Goal: Information Seeking & Learning: Check status

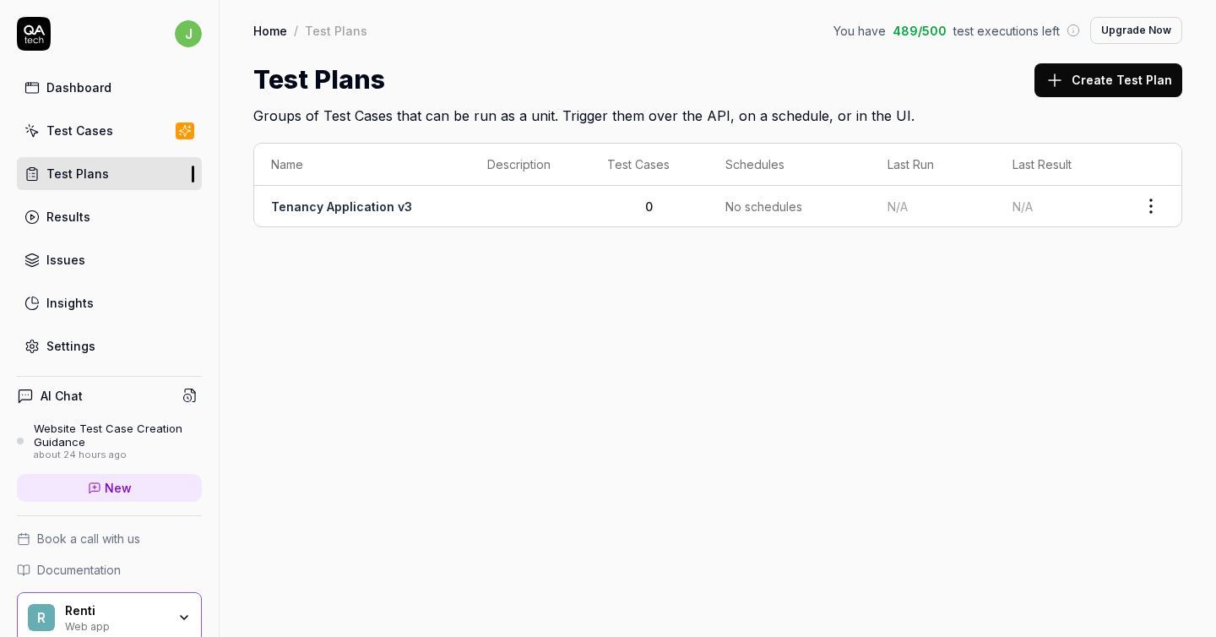
click at [101, 133] on div "Test Cases" at bounding box center [79, 131] width 67 height 18
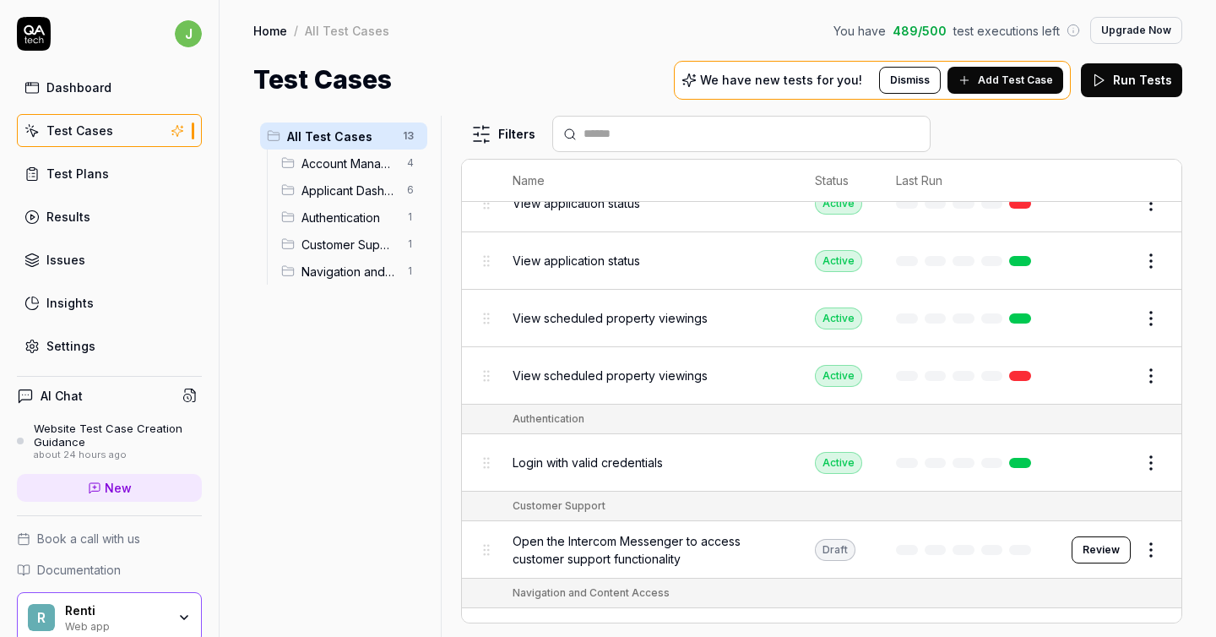
scroll to position [464, 0]
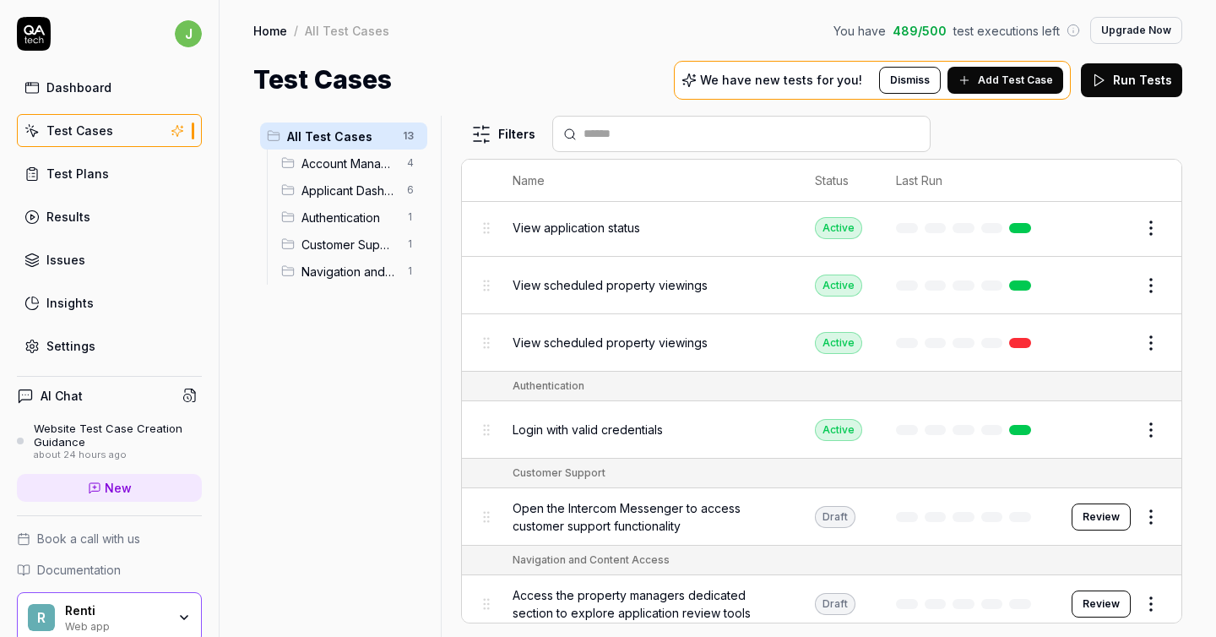
click at [634, 421] on span "Login with valid credentials" at bounding box center [588, 430] width 150 height 18
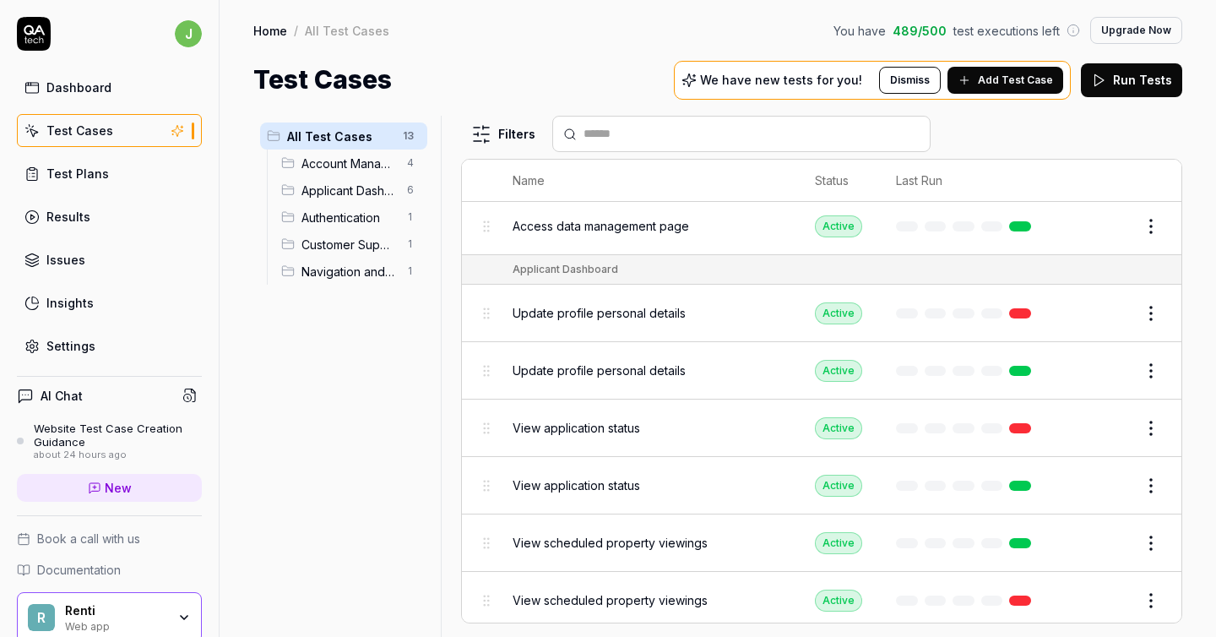
scroll to position [151, 0]
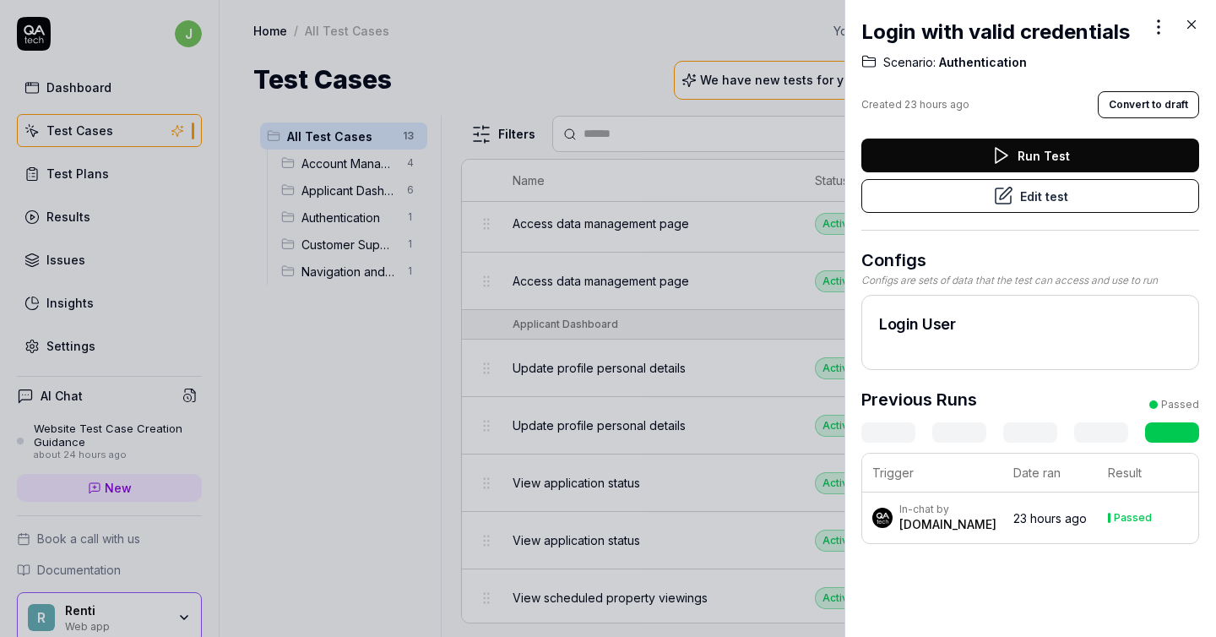
click at [187, 176] on div at bounding box center [608, 318] width 1216 height 637
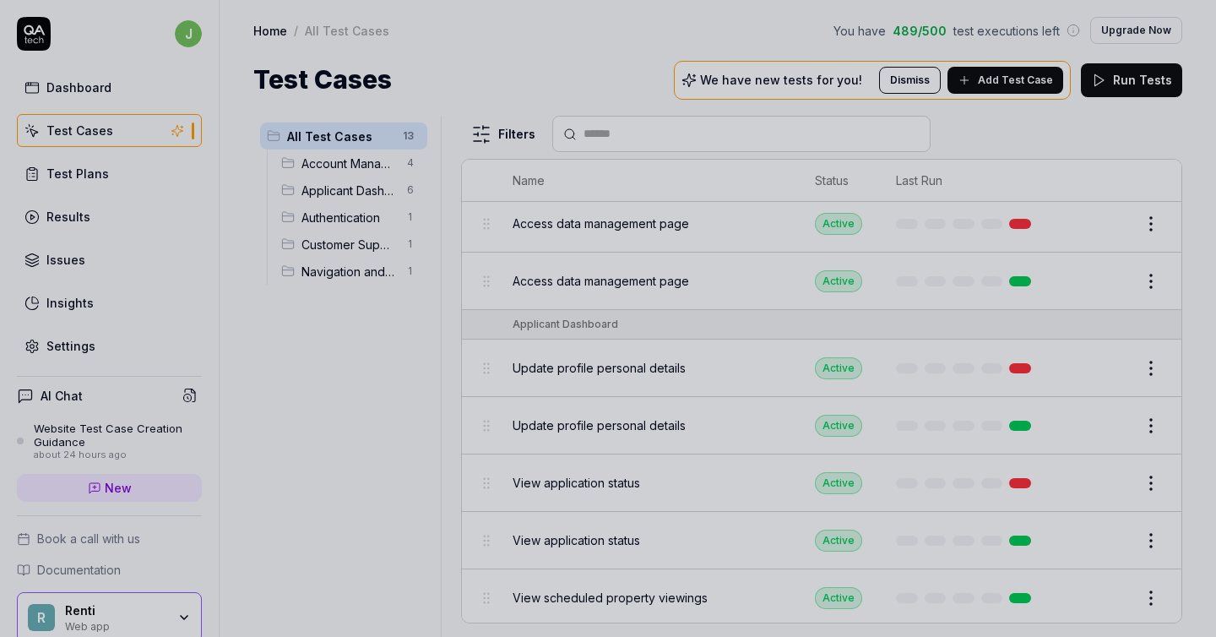
click at [71, 219] on div at bounding box center [608, 318] width 1216 height 637
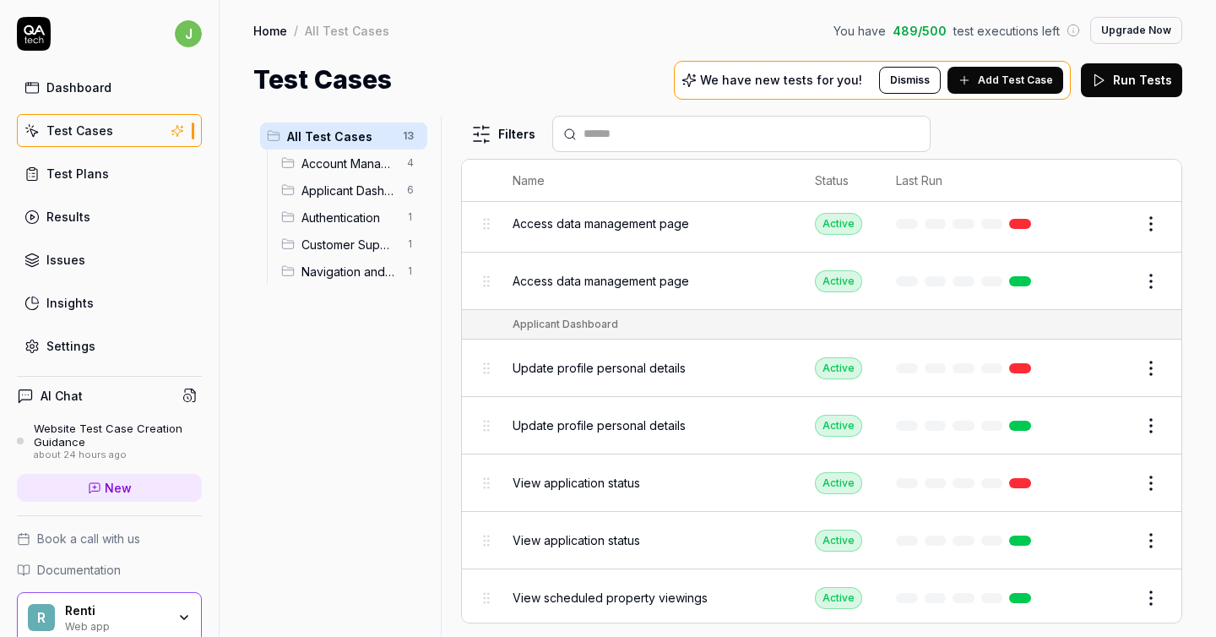
click at [71, 219] on div "Results" at bounding box center [68, 217] width 44 height 18
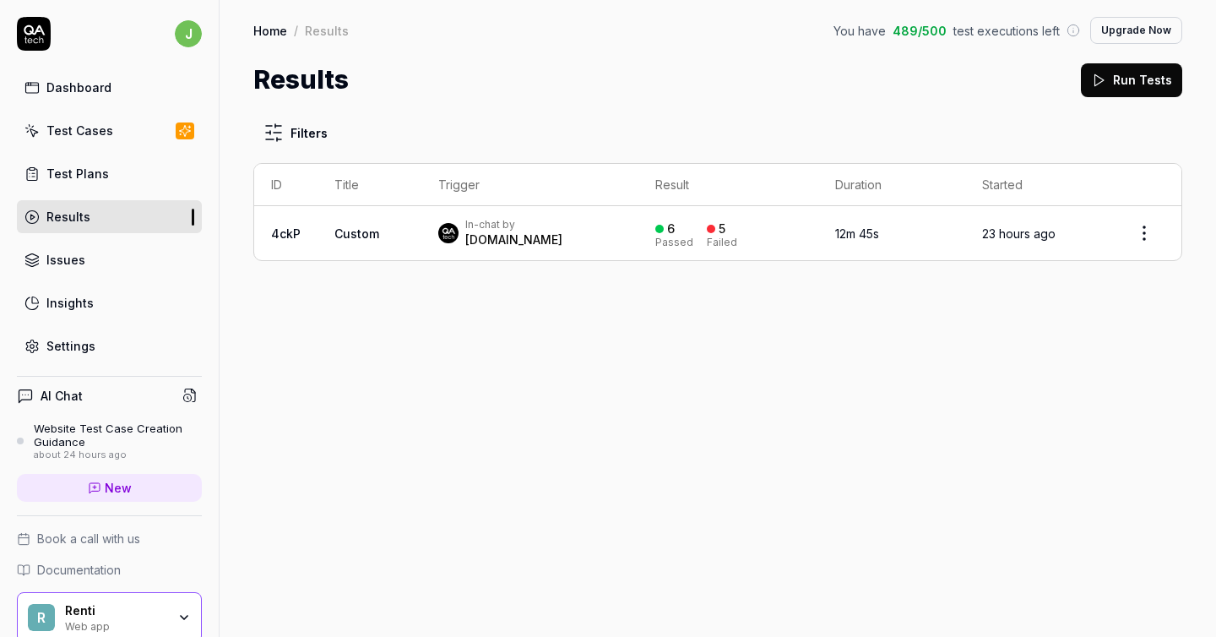
click at [357, 232] on span "Custom" at bounding box center [356, 233] width 45 height 14
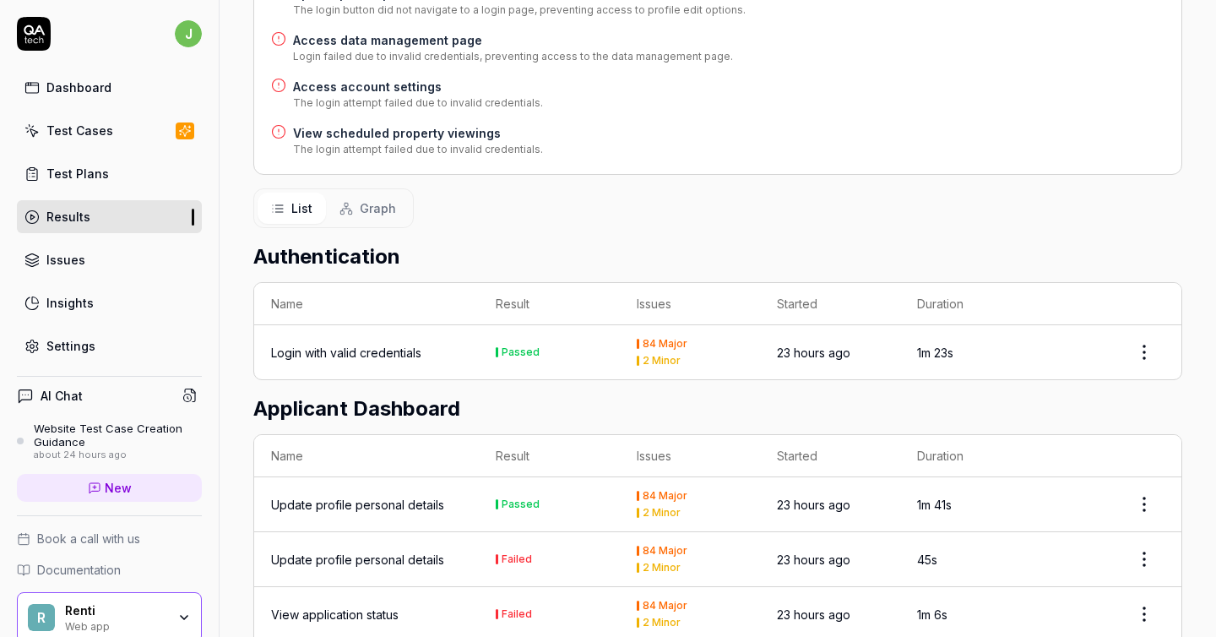
scroll to position [554, 0]
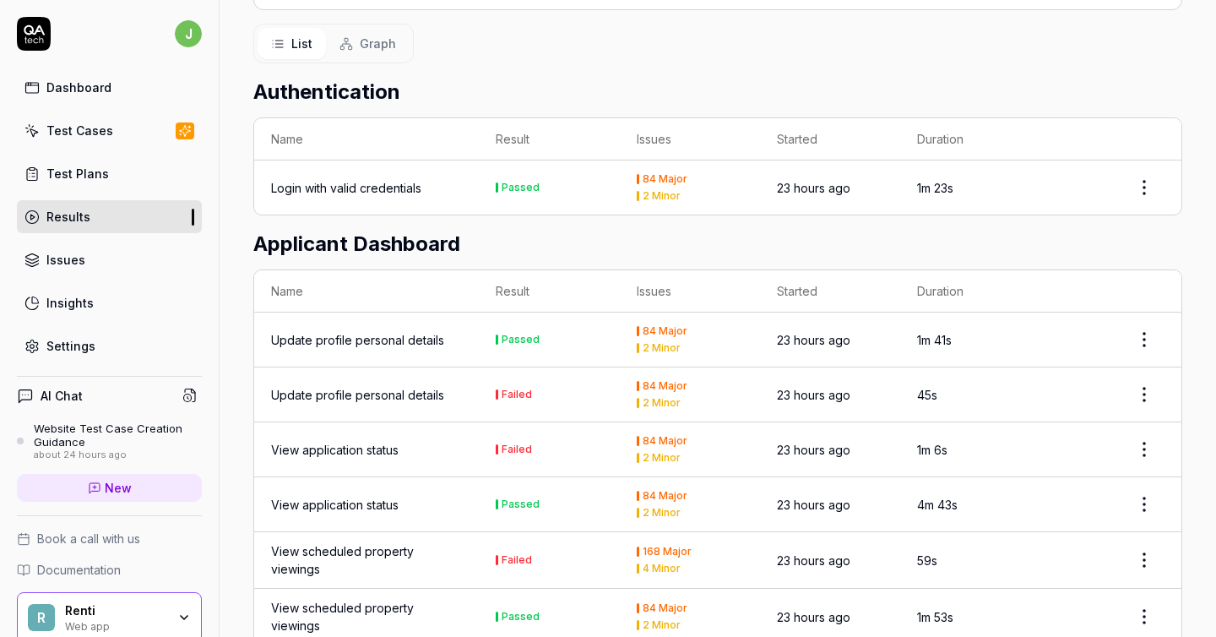
click at [386, 184] on div "Login with valid credentials" at bounding box center [346, 188] width 150 height 18
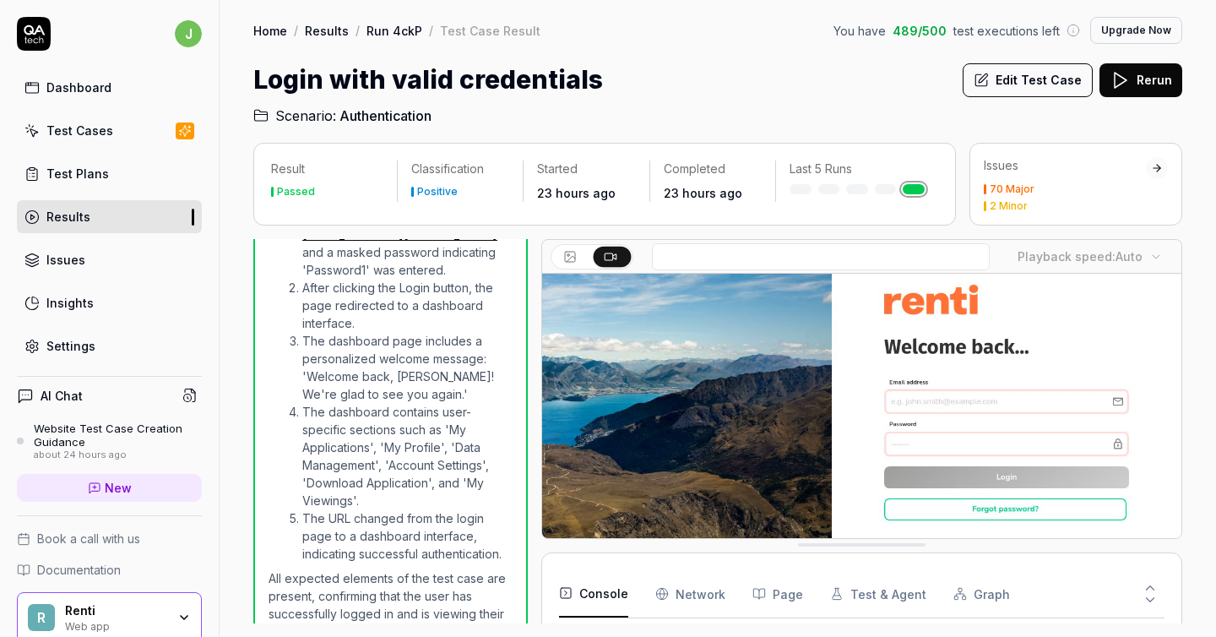
scroll to position [77, 0]
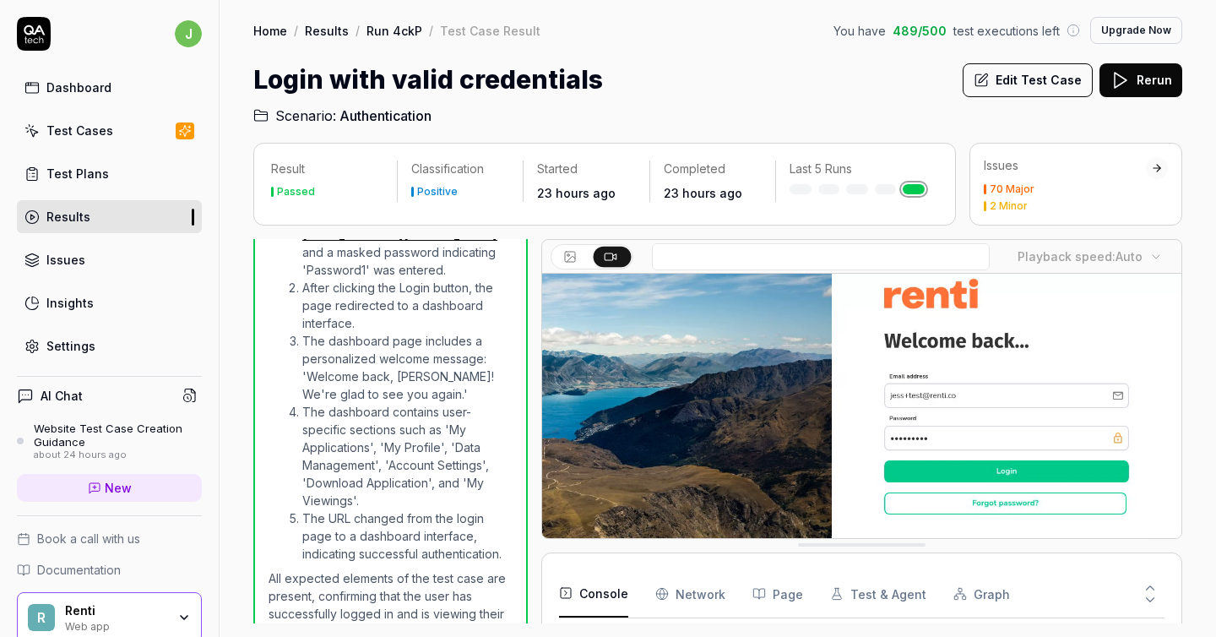
click at [1022, 197] on div "70 Major 2 Minor" at bounding box center [1065, 197] width 162 height 27
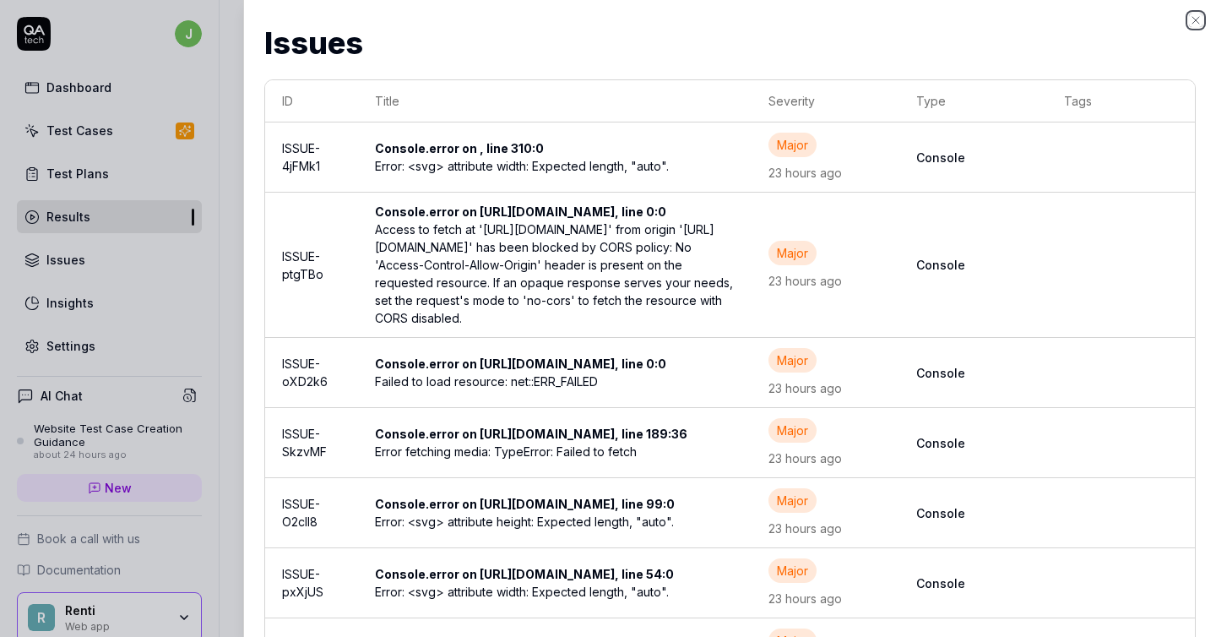
click at [1198, 16] on icon "button" at bounding box center [1196, 21] width 14 height 14
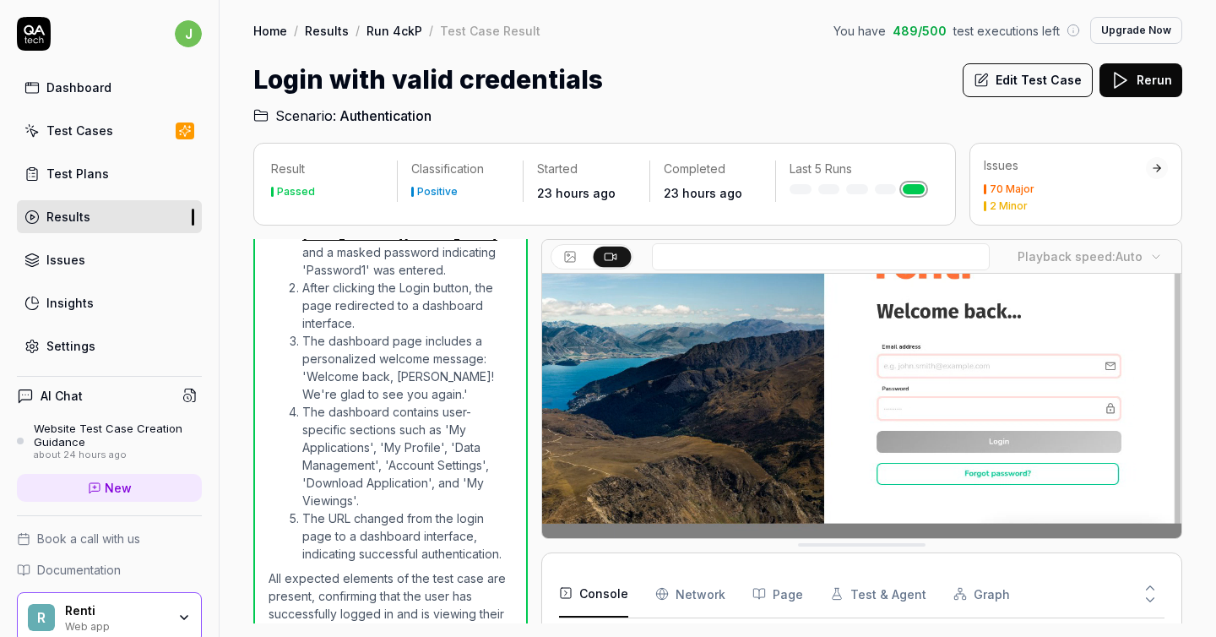
scroll to position [112, 0]
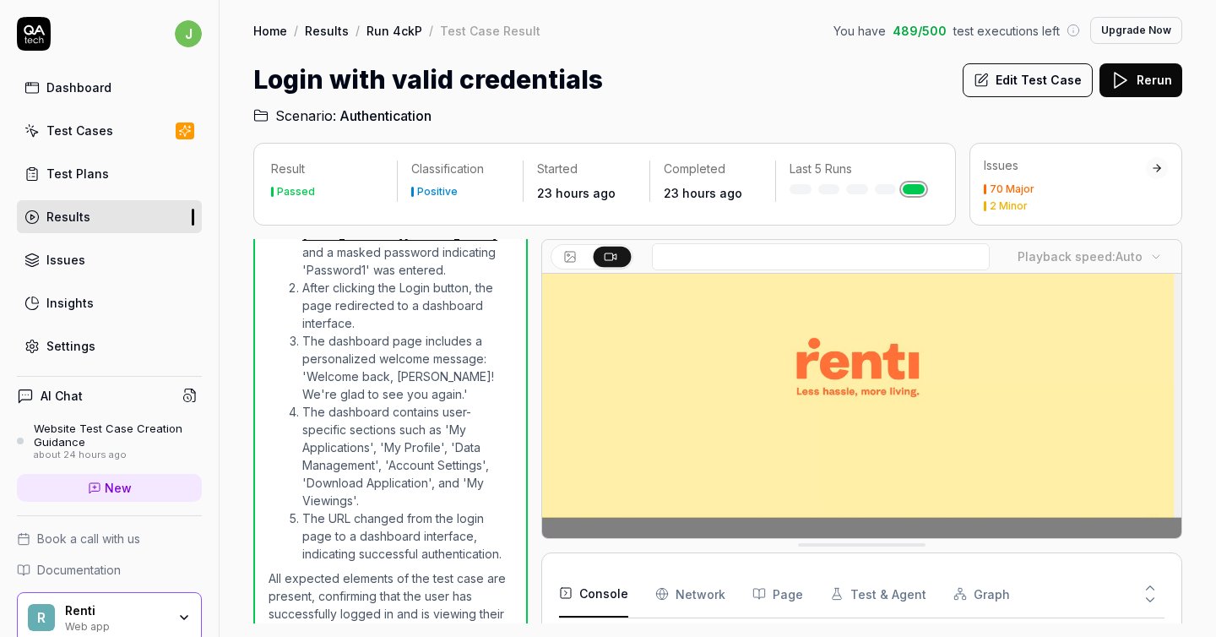
click at [117, 220] on link "Results" at bounding box center [109, 216] width 185 height 33
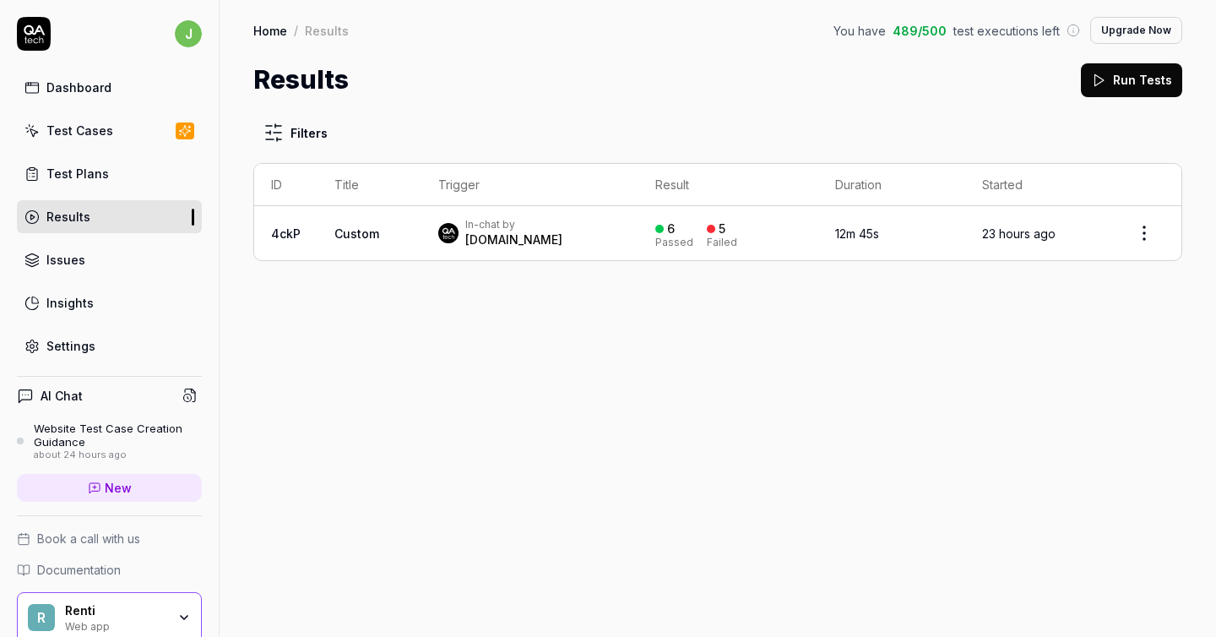
click at [379, 231] on td "Custom" at bounding box center [370, 233] width 104 height 54
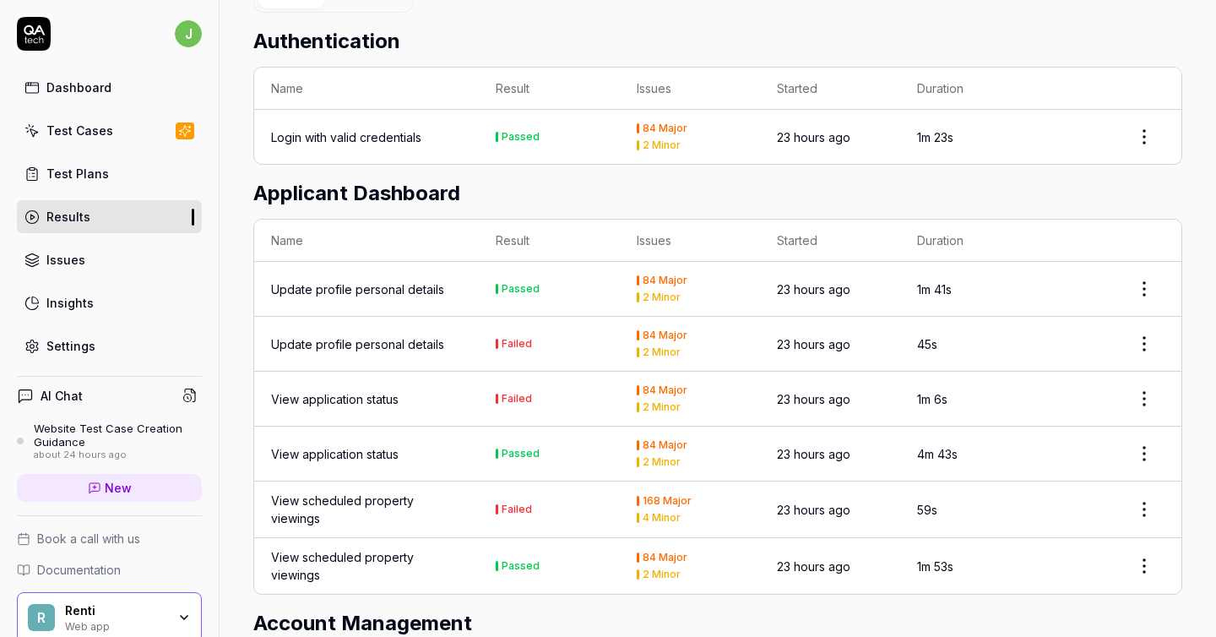
scroll to position [594, 0]
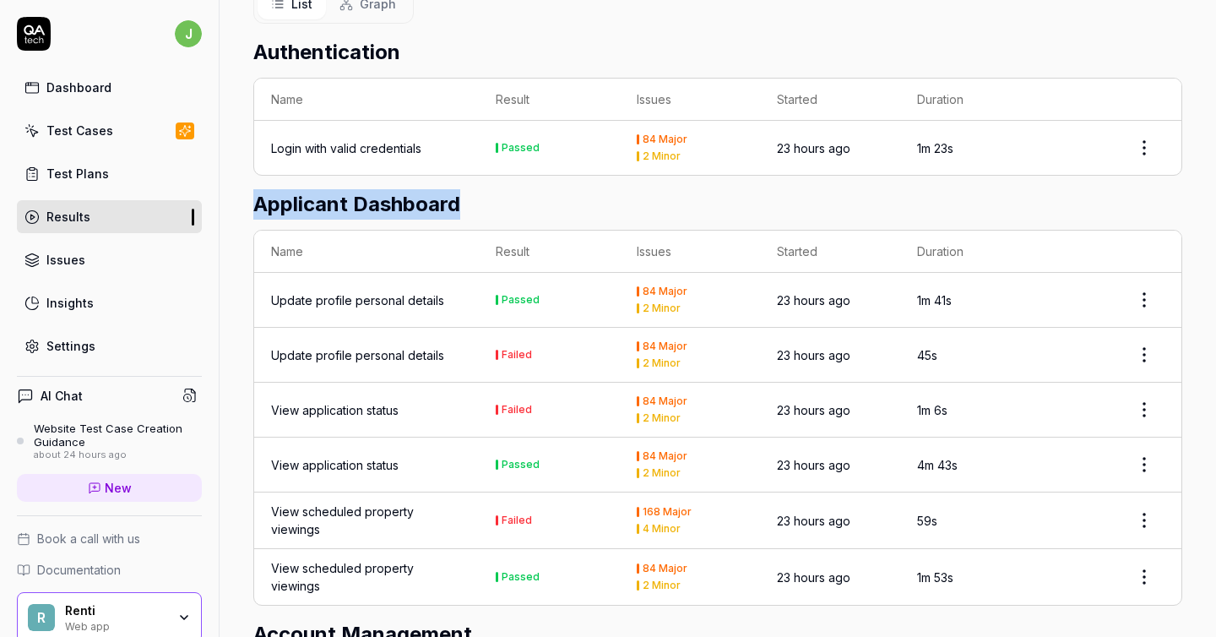
drag, startPoint x: 258, startPoint y: 199, endPoint x: 470, endPoint y: 199, distance: 211.2
click at [470, 199] on h2 "Applicant Dashboard" at bounding box center [717, 204] width 929 height 30
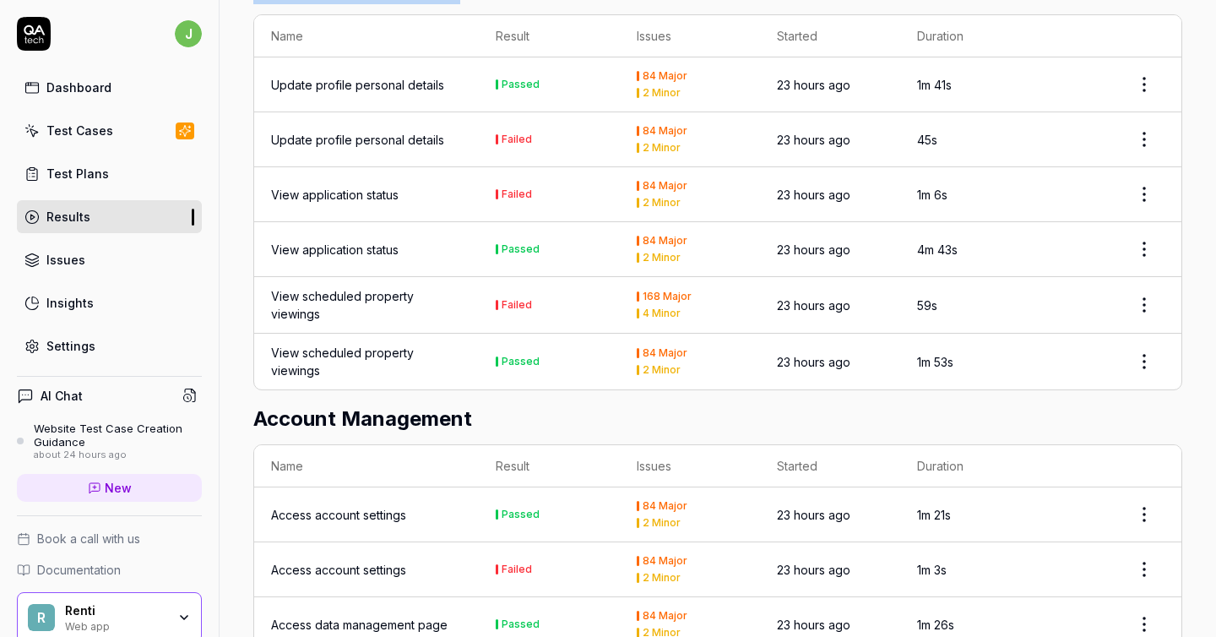
scroll to position [887, 0]
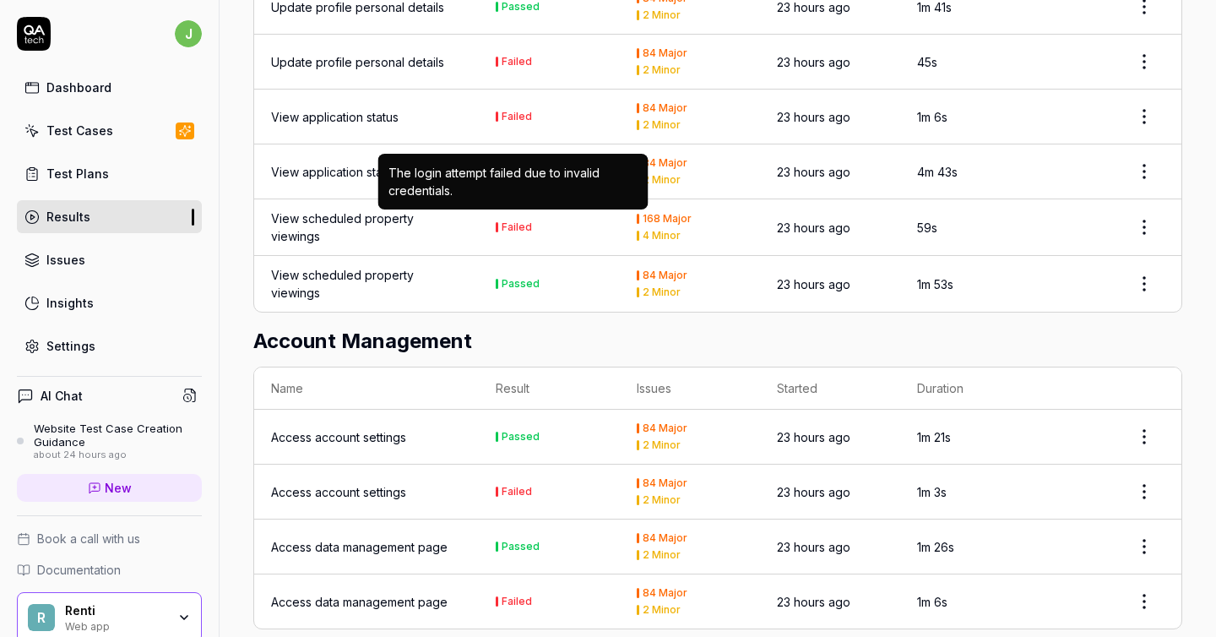
click at [521, 222] on div "Failed" at bounding box center [517, 227] width 30 height 10
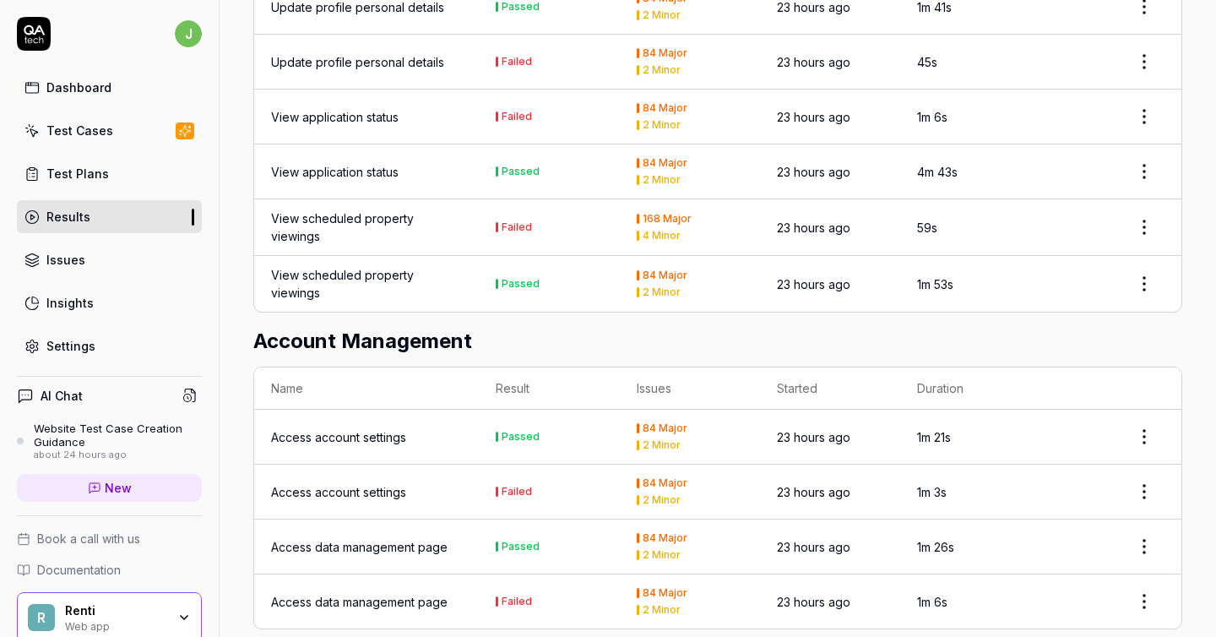
click at [373, 215] on div "View scheduled property viewings" at bounding box center [366, 226] width 191 height 35
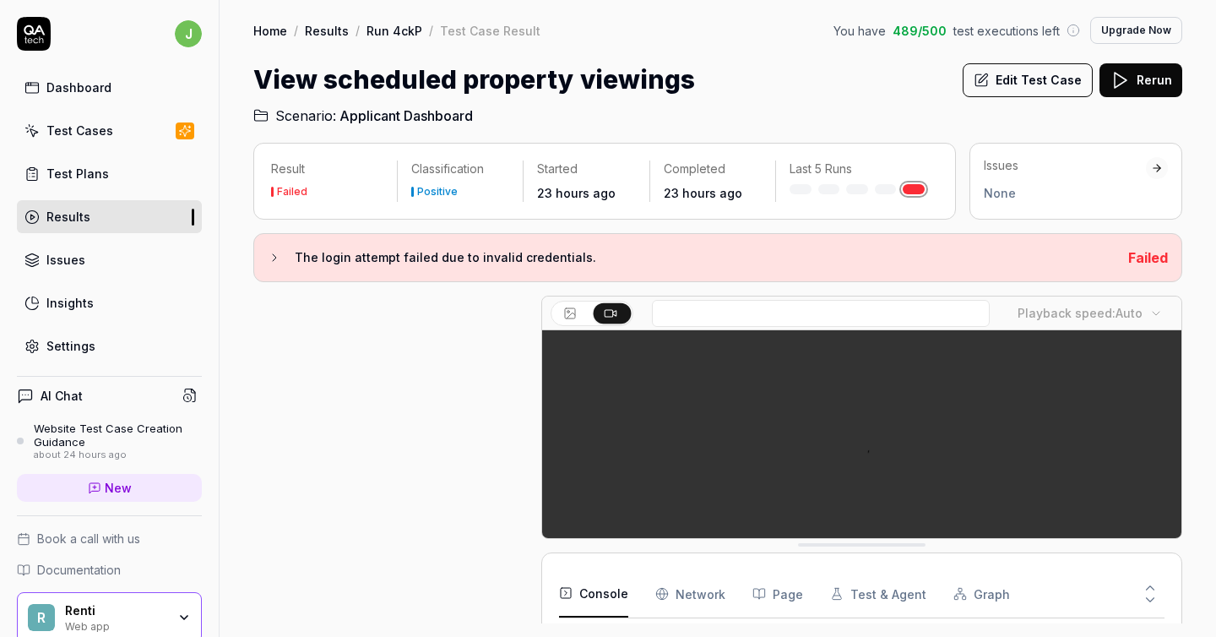
scroll to position [112, 0]
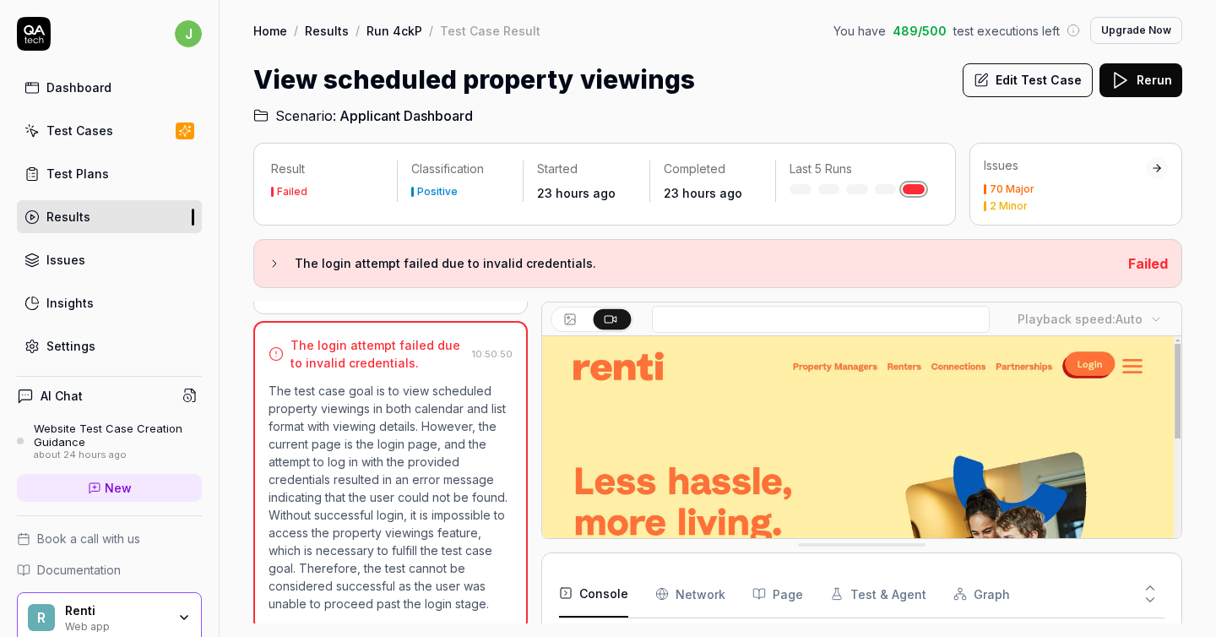
click at [1036, 181] on div "Issues 70 Major 2 Minor" at bounding box center [1065, 184] width 162 height 54
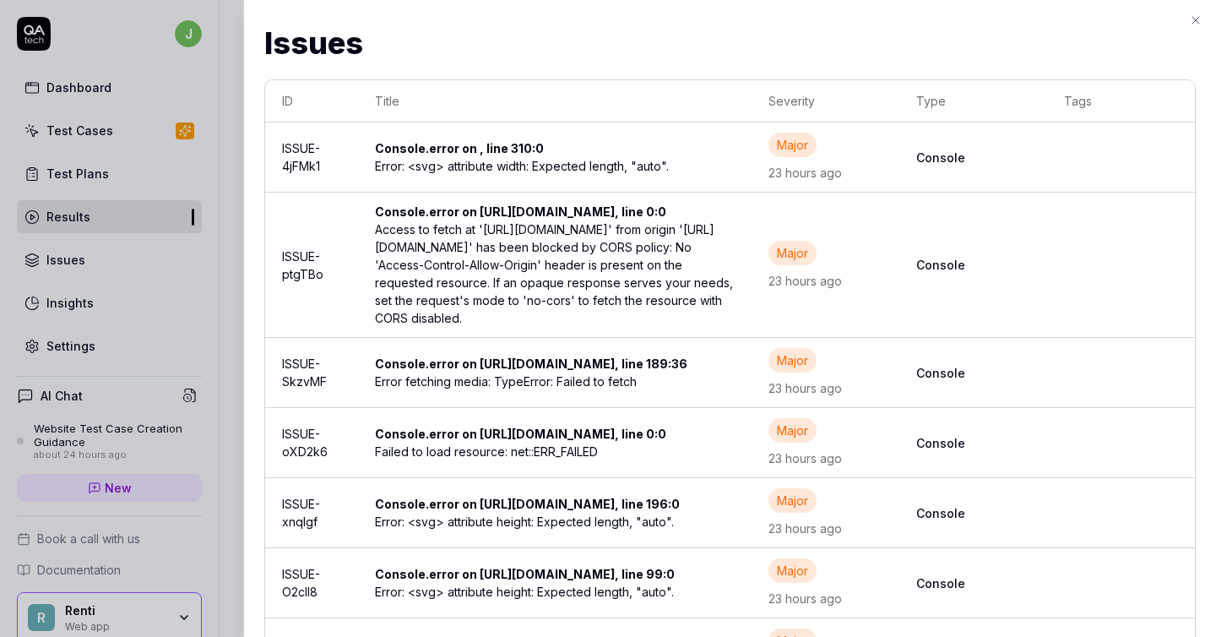
scroll to position [3359, 0]
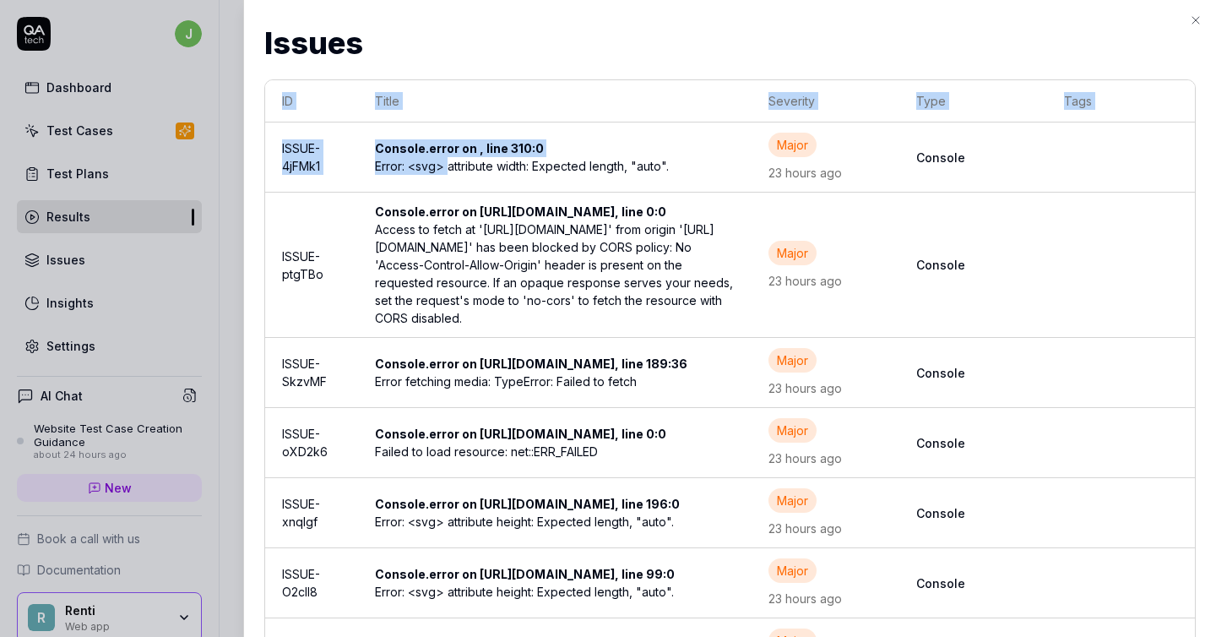
drag, startPoint x: 450, startPoint y: 168, endPoint x: 1210, endPoint y: 177, distance: 759.4
click at [1209, 177] on div "Issues Issues ID Title Severity Type Tags ISSUE-4jFMk1 Console.error on , line …" at bounding box center [729, 318] width 973 height 637
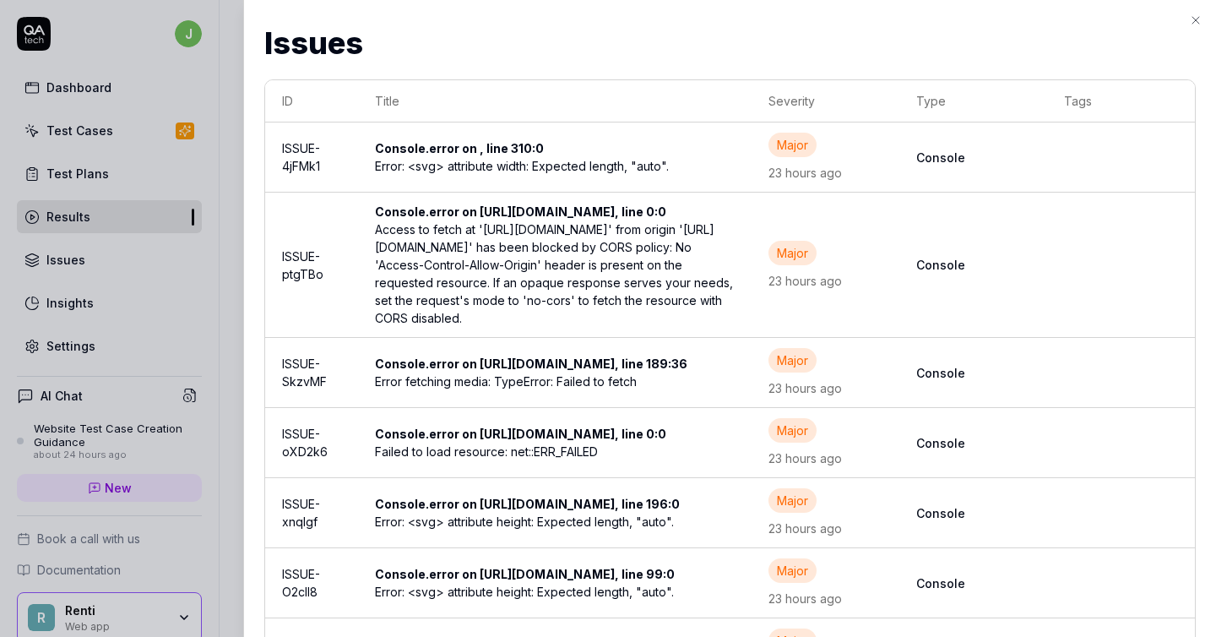
click at [1210, 177] on div "Issues Issues ID Title Severity Type Tags ISSUE-4jFMk1 Console.error on , line …" at bounding box center [729, 318] width 973 height 637
click at [1196, 19] on icon "button" at bounding box center [1196, 21] width 14 height 14
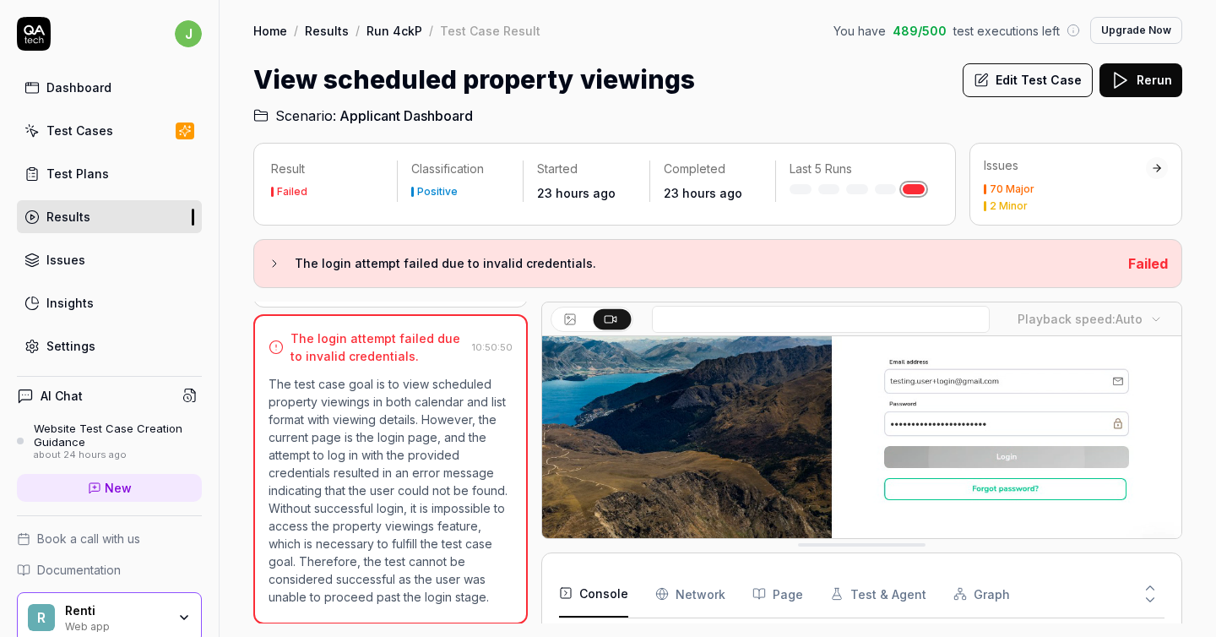
scroll to position [153, 0]
click at [1000, 184] on div "70 Major" at bounding box center [1012, 189] width 45 height 10
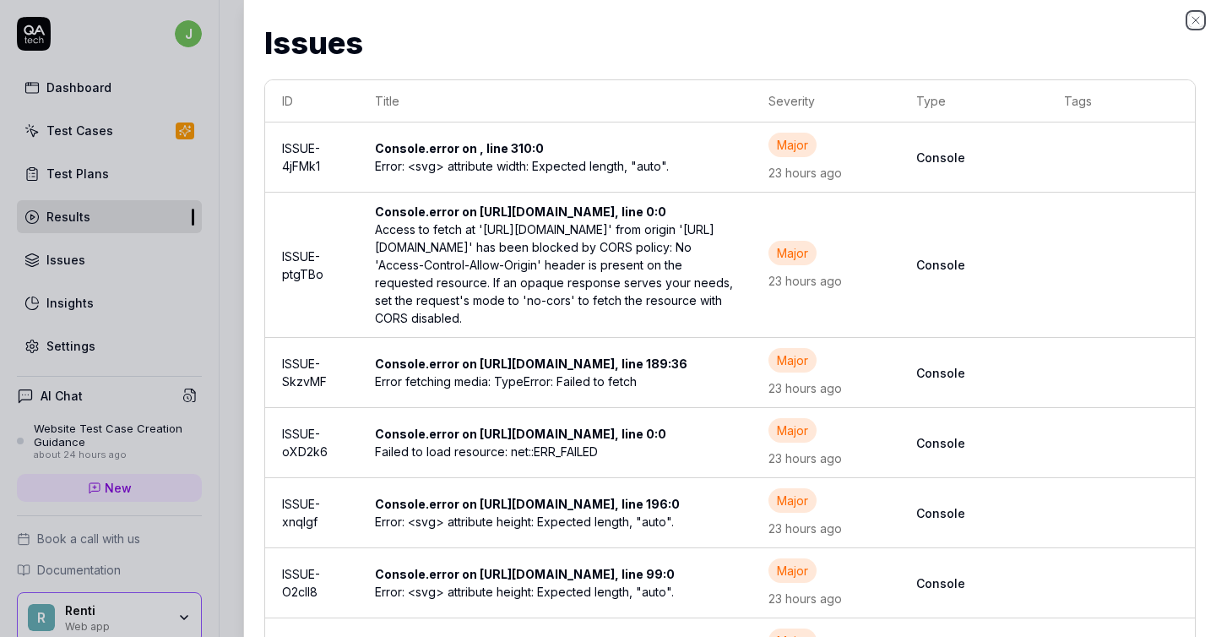
click at [1194, 21] on icon "button" at bounding box center [1196, 21] width 14 height 14
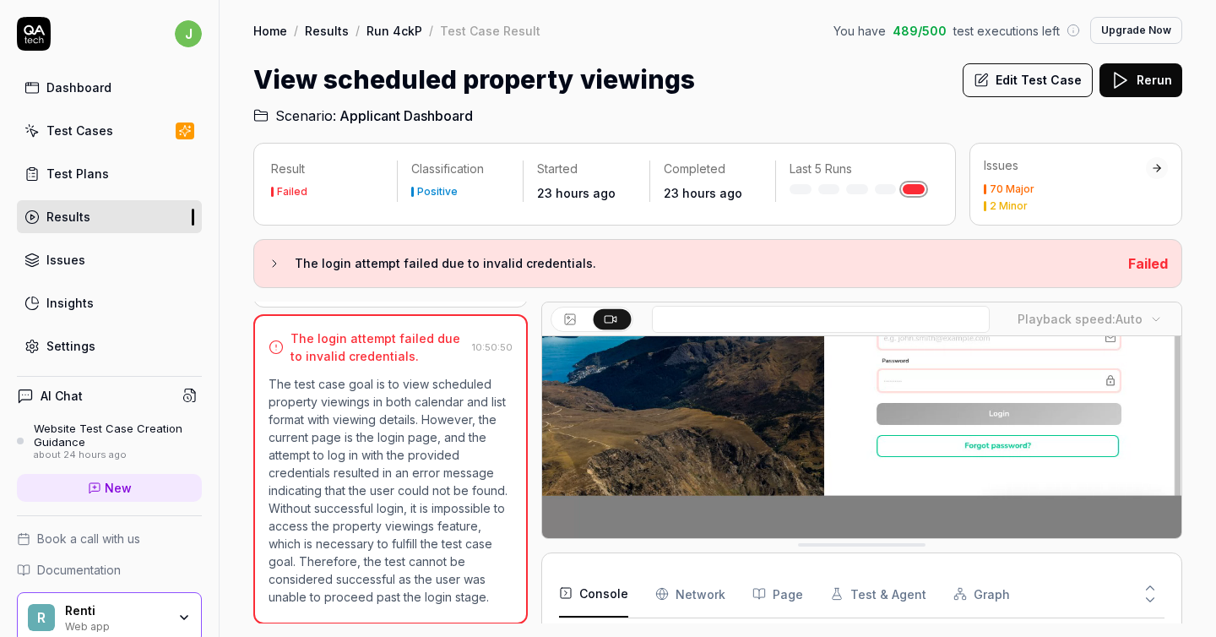
scroll to position [0, 0]
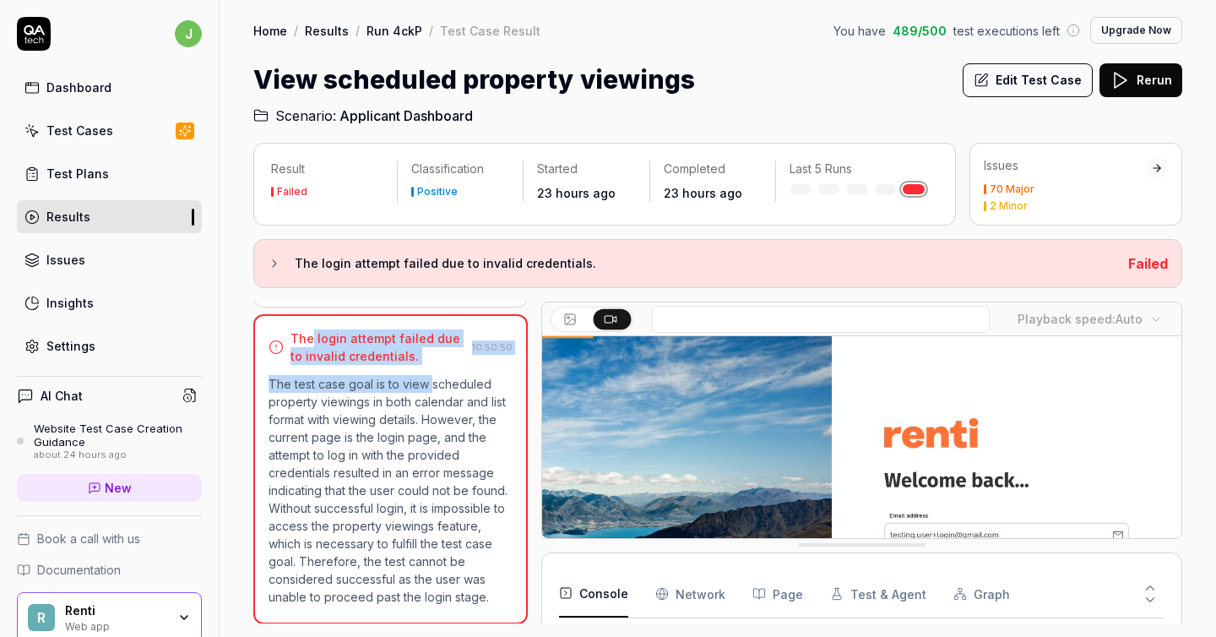
drag, startPoint x: 311, startPoint y: 337, endPoint x: 428, endPoint y: 373, distance: 122.7
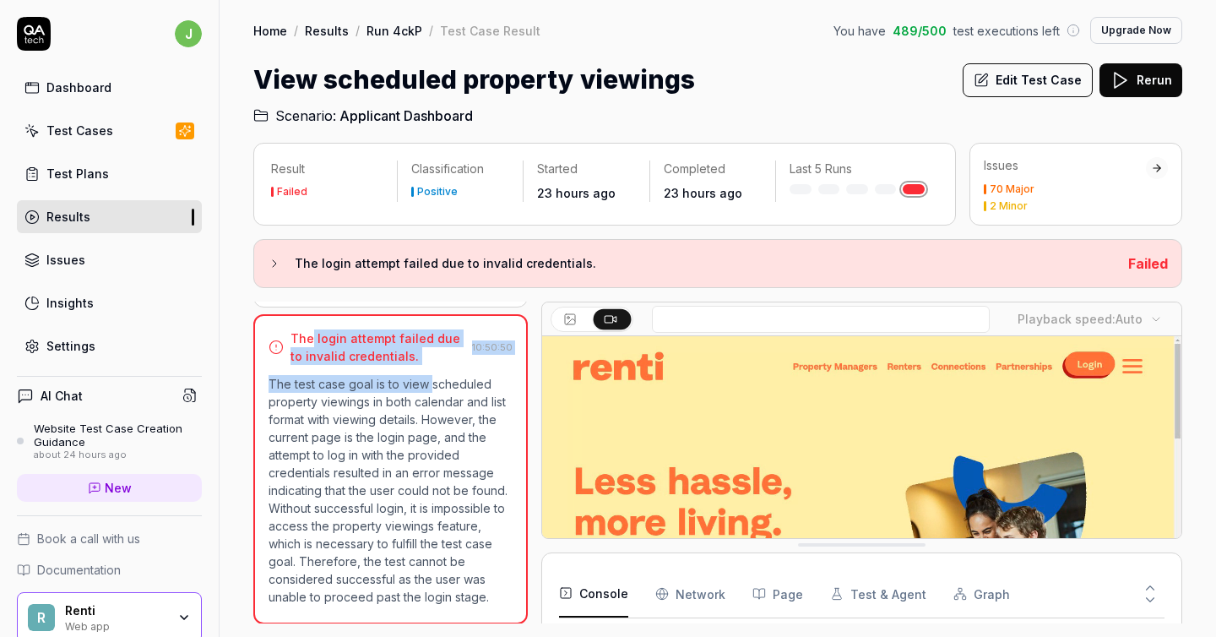
click at [429, 373] on div "The login attempt failed due to invalid credentials. 10:50:50 The test case goa…" at bounding box center [390, 469] width 275 height 310
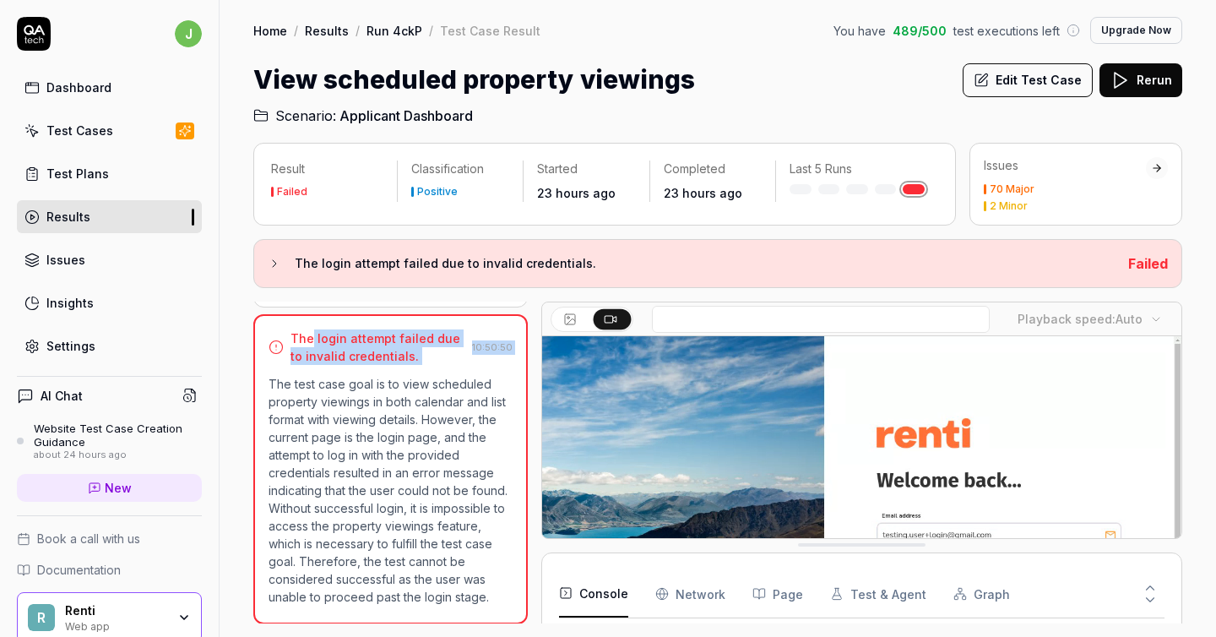
click at [428, 373] on div "The login attempt failed due to invalid credentials. 10:50:50 The test case goa…" at bounding box center [390, 469] width 275 height 310
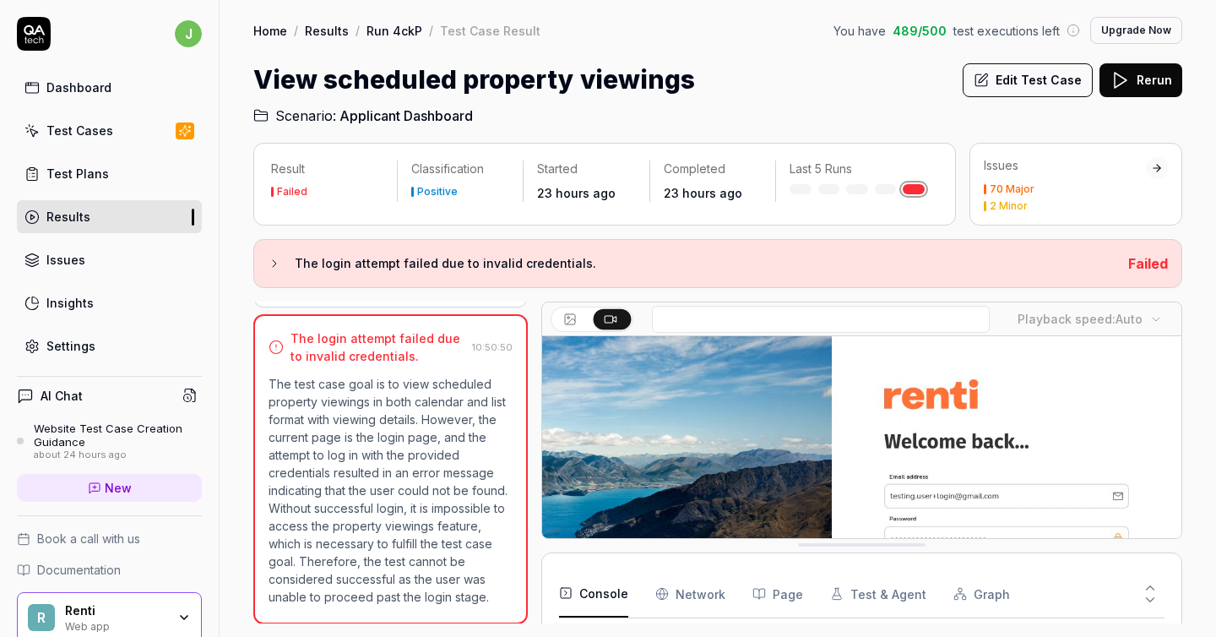
scroll to position [31, 0]
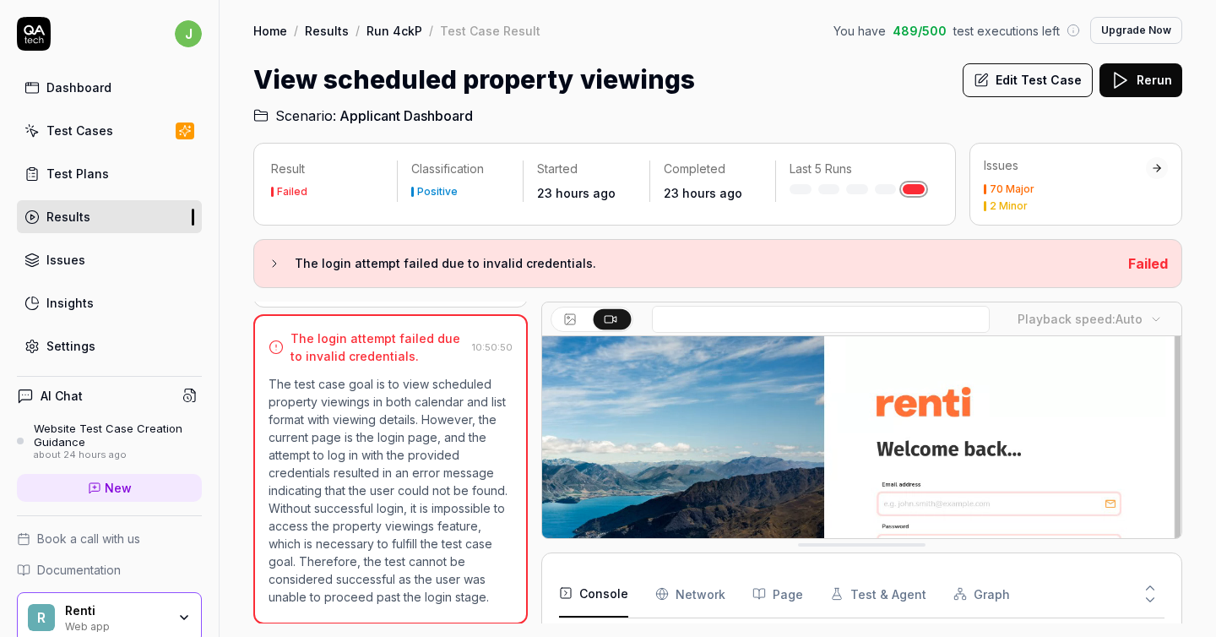
click at [123, 215] on link "Results" at bounding box center [109, 216] width 185 height 33
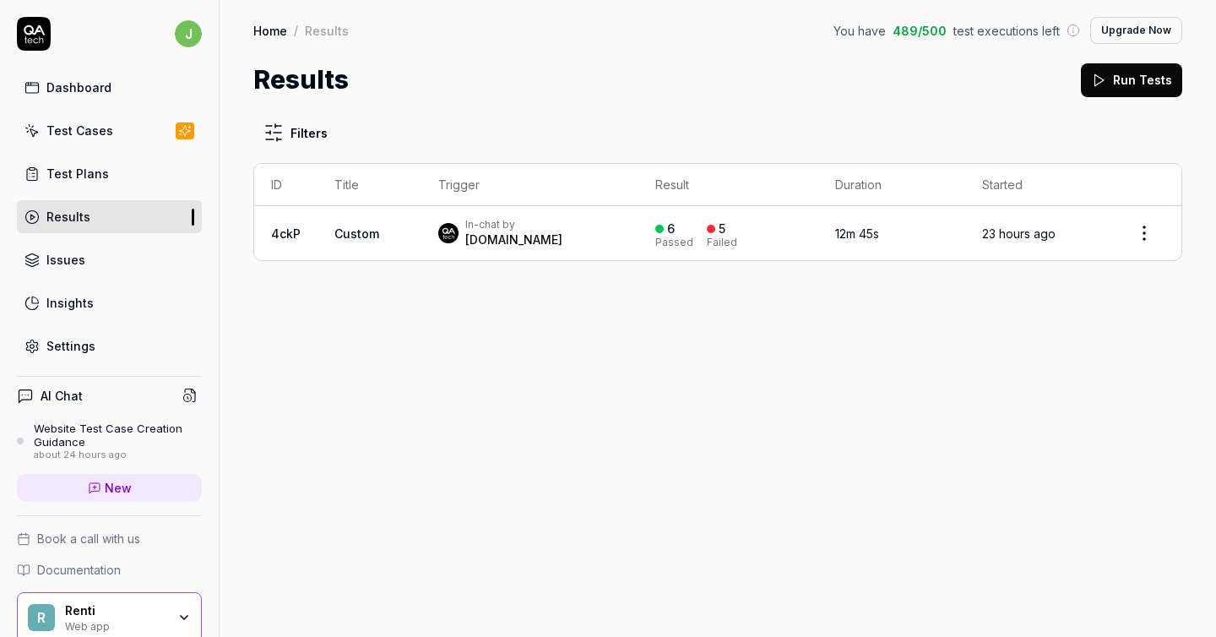
click at [933, 22] on span "489 / 500" at bounding box center [920, 31] width 54 height 18
click at [937, 63] on div "Results Run Tests" at bounding box center [717, 80] width 929 height 38
click at [932, 35] on span "489 / 500" at bounding box center [920, 31] width 54 height 18
click at [931, 35] on span "489 / 500" at bounding box center [920, 31] width 54 height 18
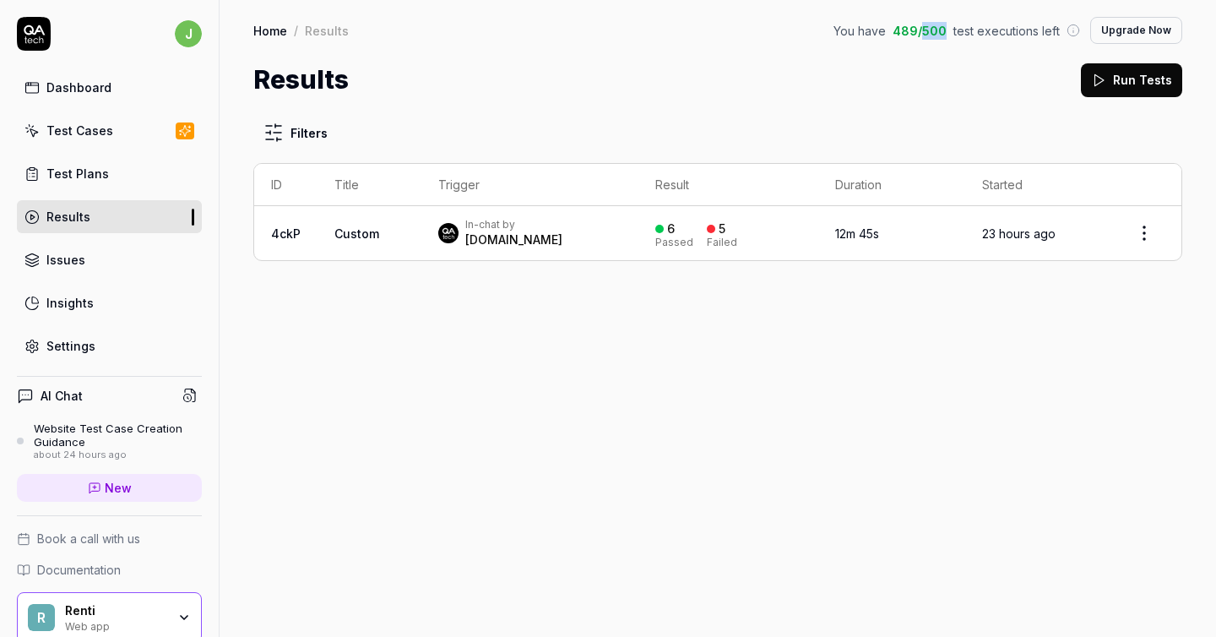
click at [1150, 39] on button "Upgrade Now" at bounding box center [1136, 30] width 92 height 27
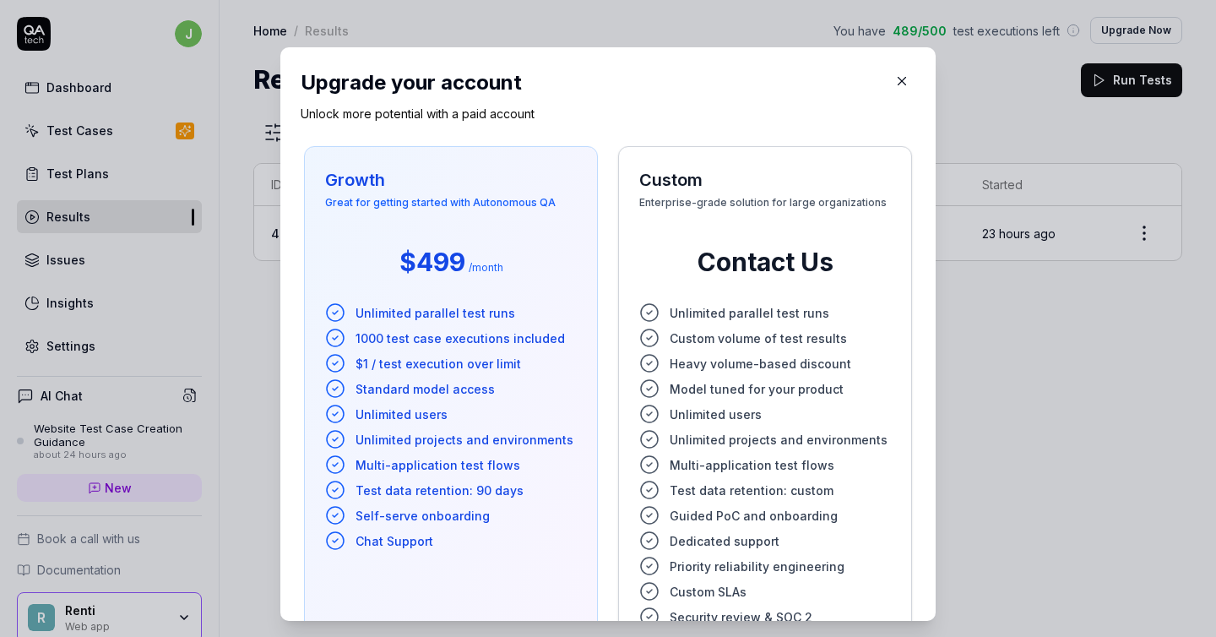
click at [443, 264] on span "$499" at bounding box center [433, 262] width 66 height 38
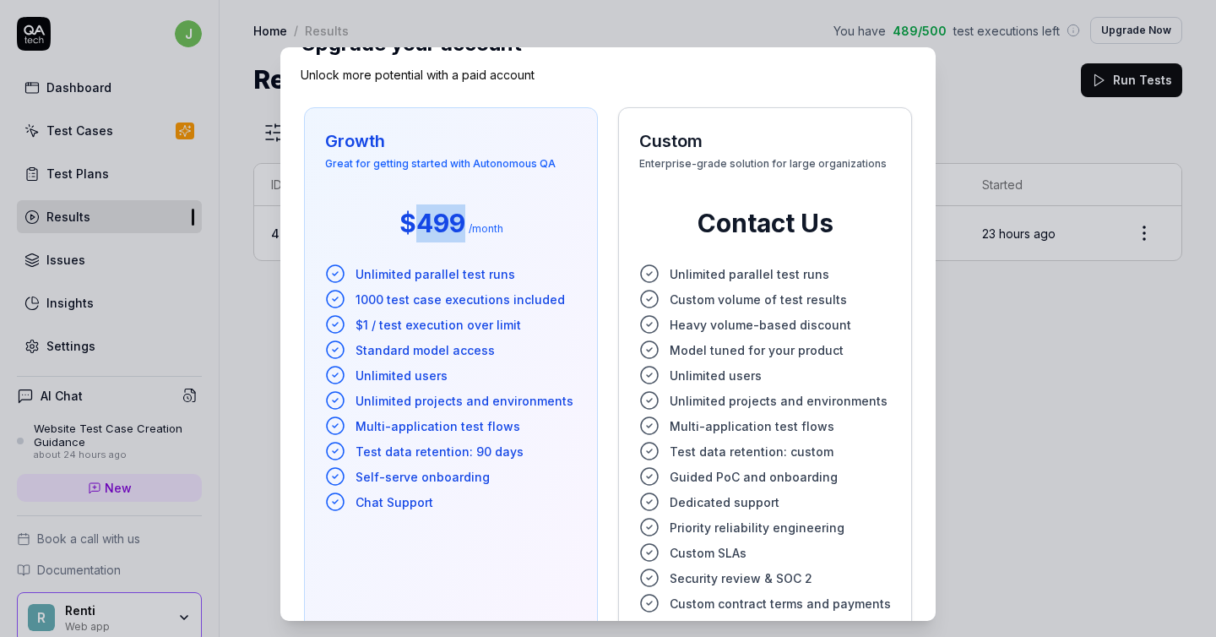
scroll to position [34, 0]
